Goal: Task Accomplishment & Management: Manage account settings

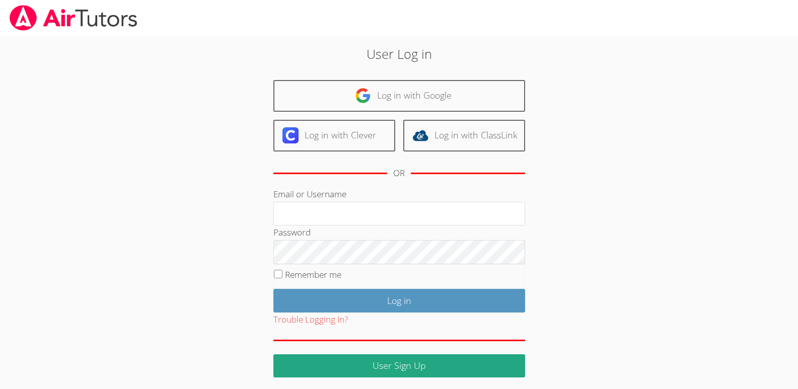
type input "l"
type input "[EMAIL_ADDRESS][DOMAIN_NAME]"
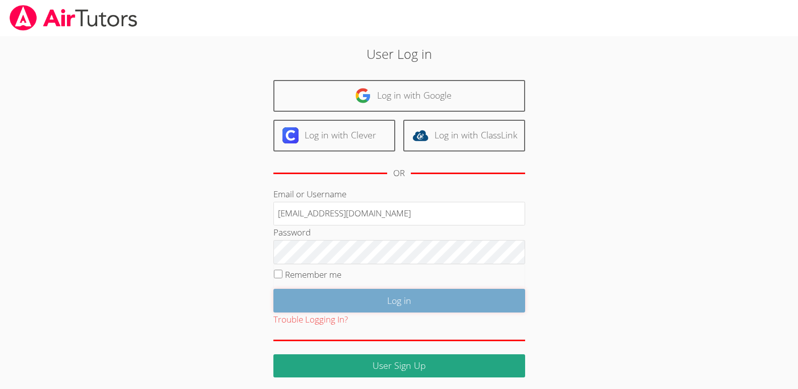
click at [402, 303] on input "Log in" at bounding box center [400, 301] width 252 height 24
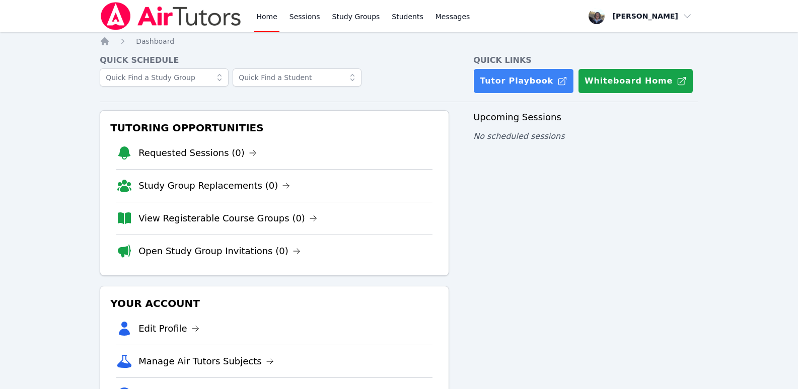
click at [220, 79] on icon at bounding box center [220, 78] width 10 height 10
click at [687, 15] on span "button" at bounding box center [641, 16] width 110 height 22
click at [612, 58] on button "Logout" at bounding box center [644, 57] width 97 height 18
